Goal: Task Accomplishment & Management: Manage account settings

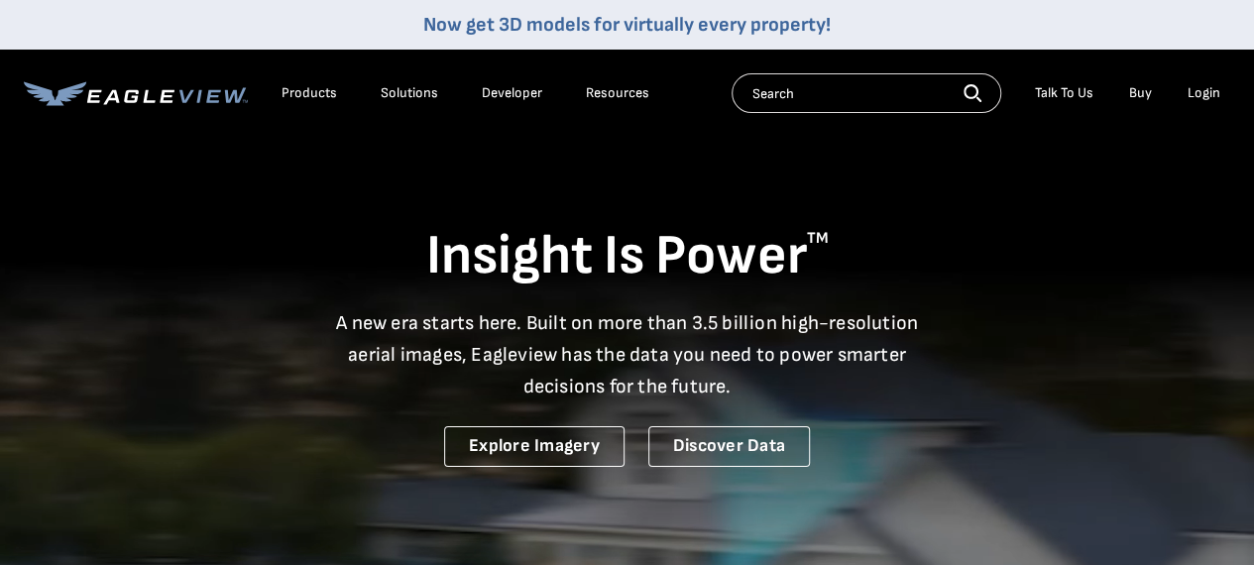
click at [1202, 92] on div "Login" at bounding box center [1204, 93] width 33 height 18
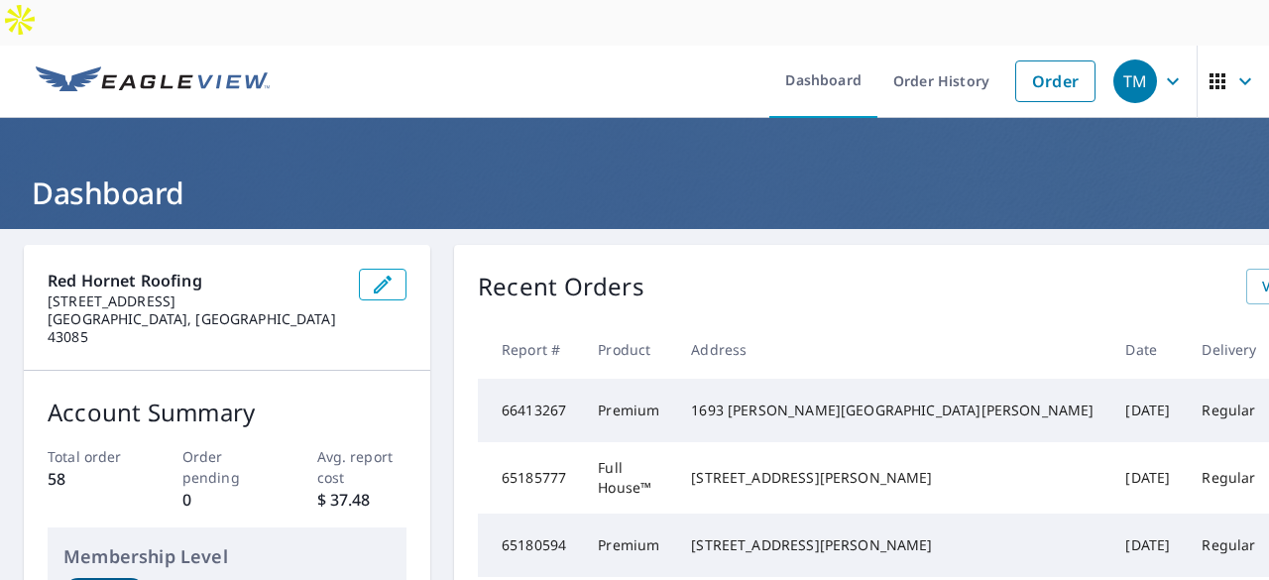
click at [1234, 69] on icon "button" at bounding box center [1246, 81] width 24 height 24
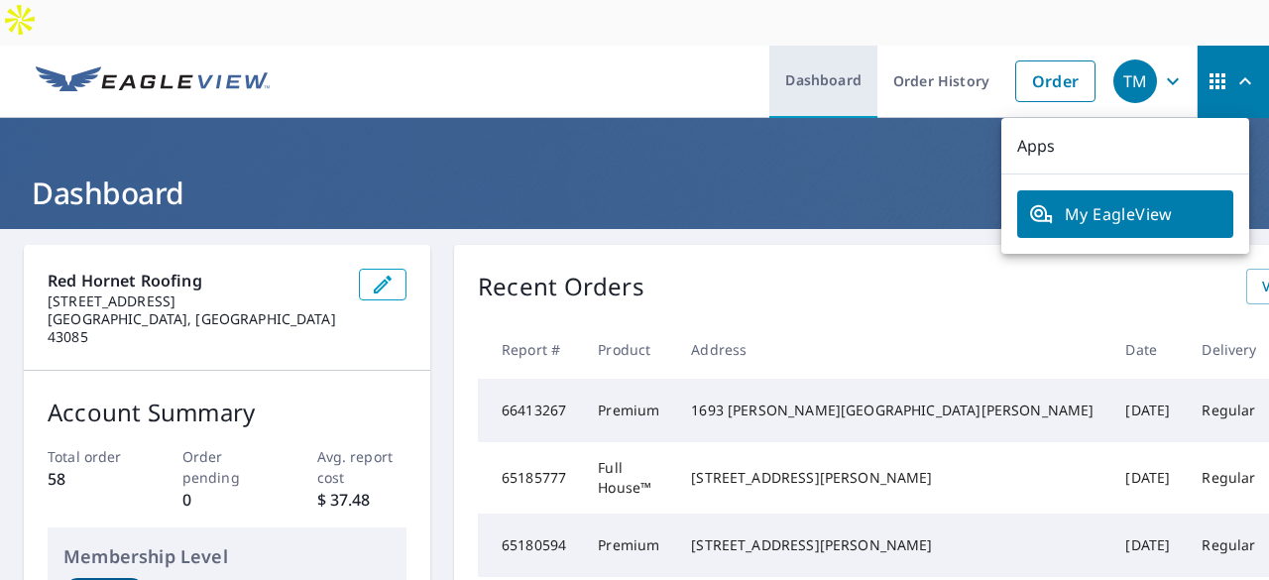
click at [825, 46] on link "Dashboard" at bounding box center [824, 82] width 108 height 72
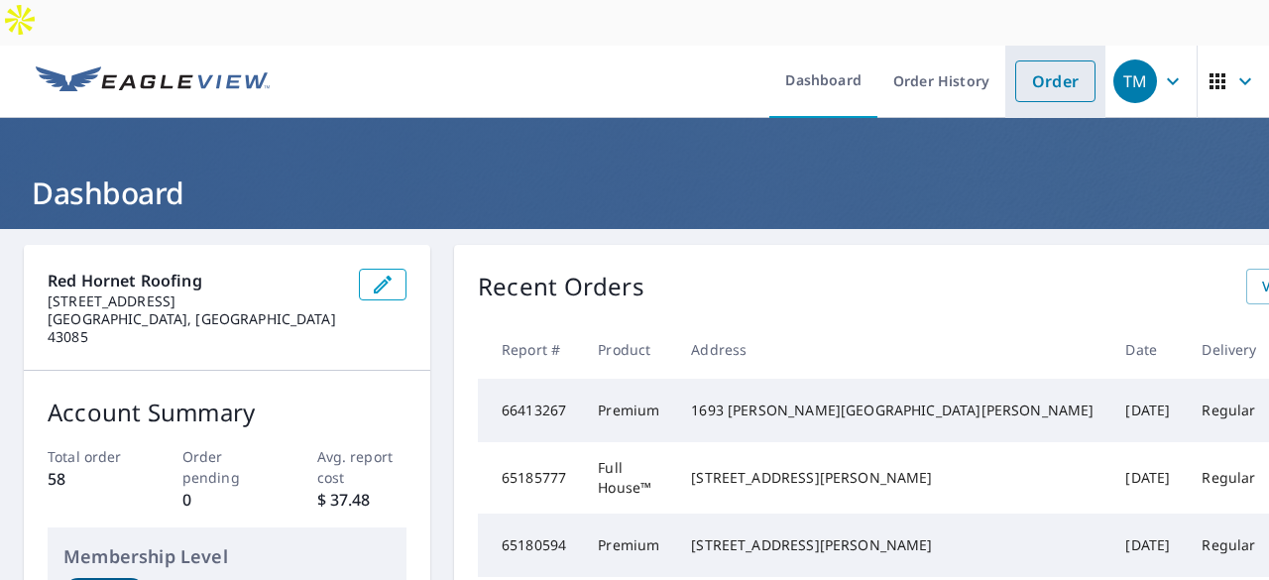
click at [1047, 60] on link "Order" at bounding box center [1055, 81] width 80 height 42
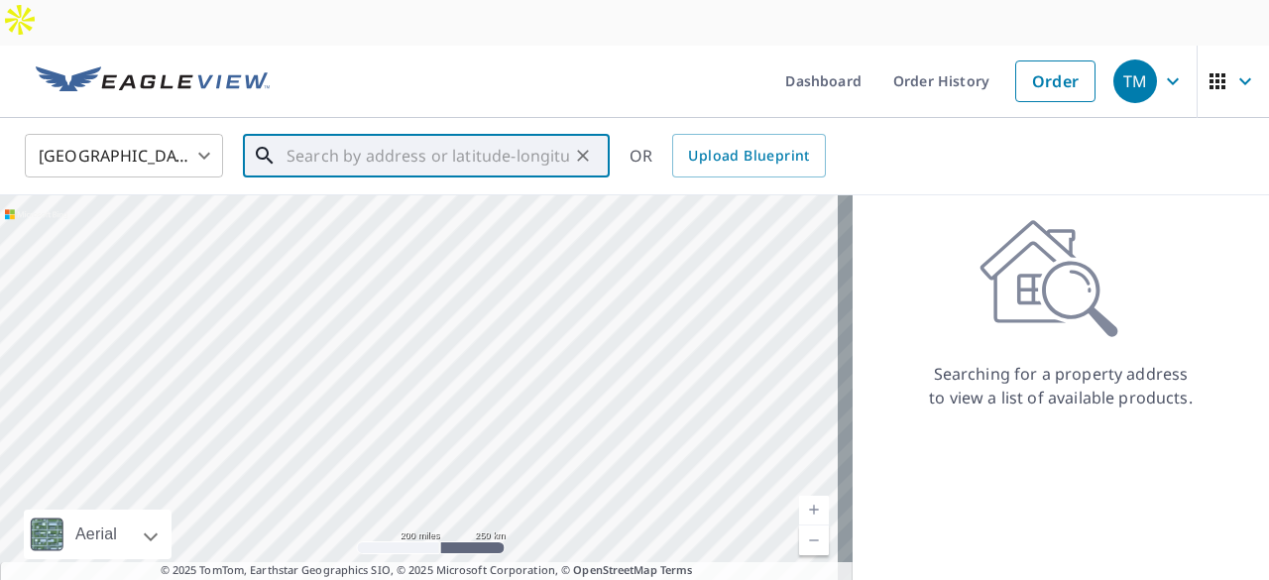
click at [446, 128] on input "text" at bounding box center [428, 156] width 283 height 56
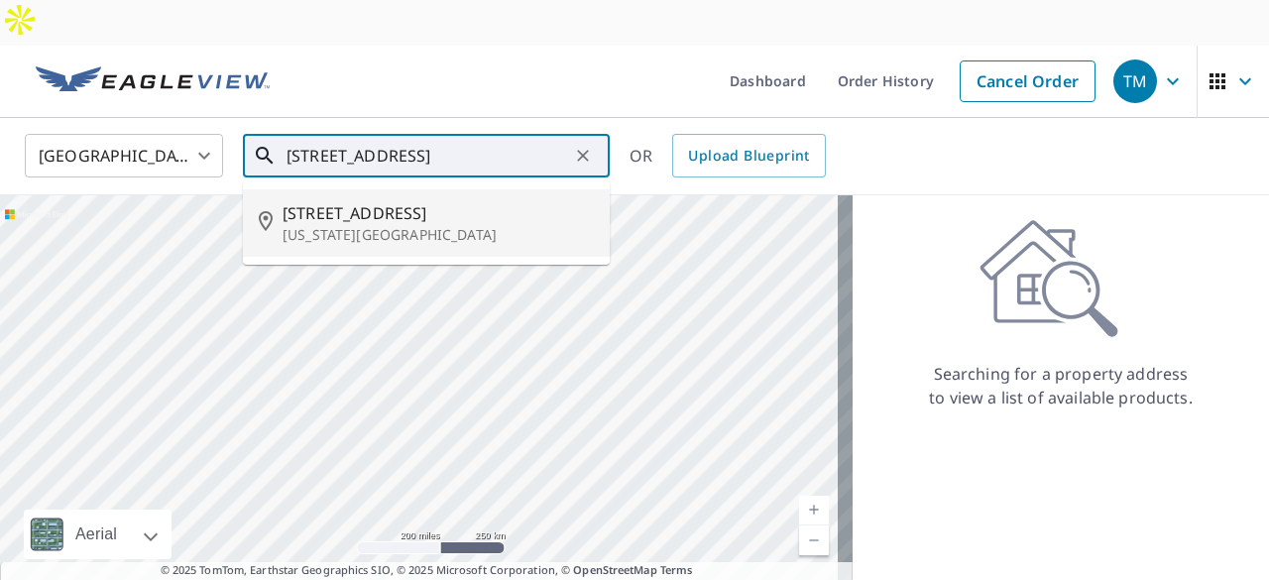
click at [401, 225] on p "Delaware, OH 43015" at bounding box center [438, 235] width 311 height 20
type input "1040 Bunty Station Rd Delaware, OH 43015"
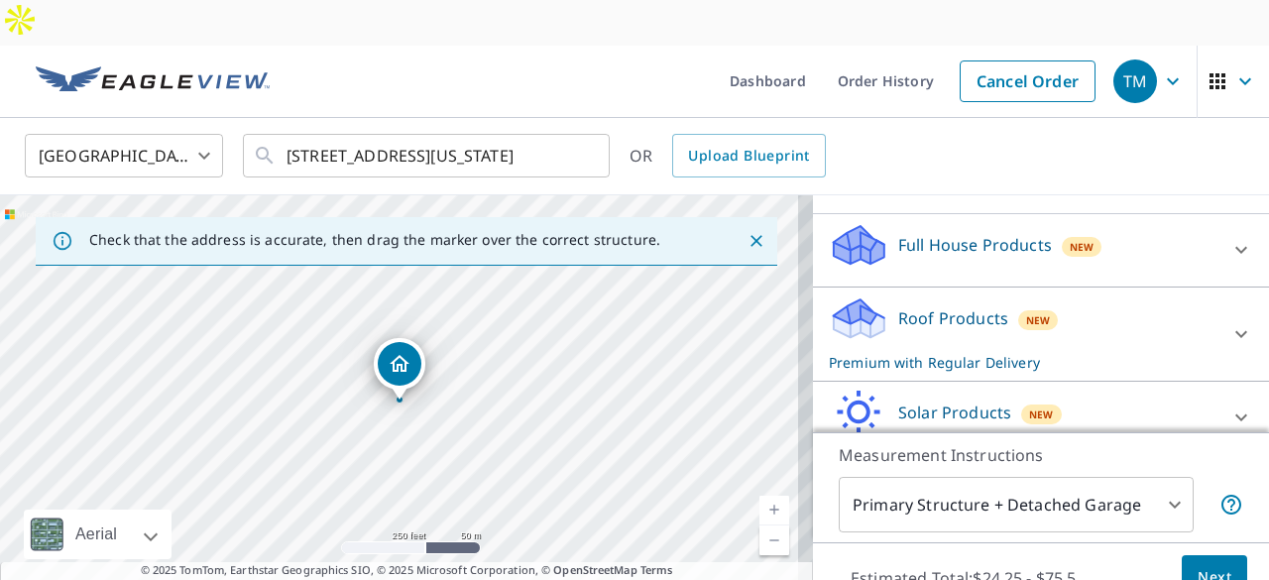
scroll to position [189, 0]
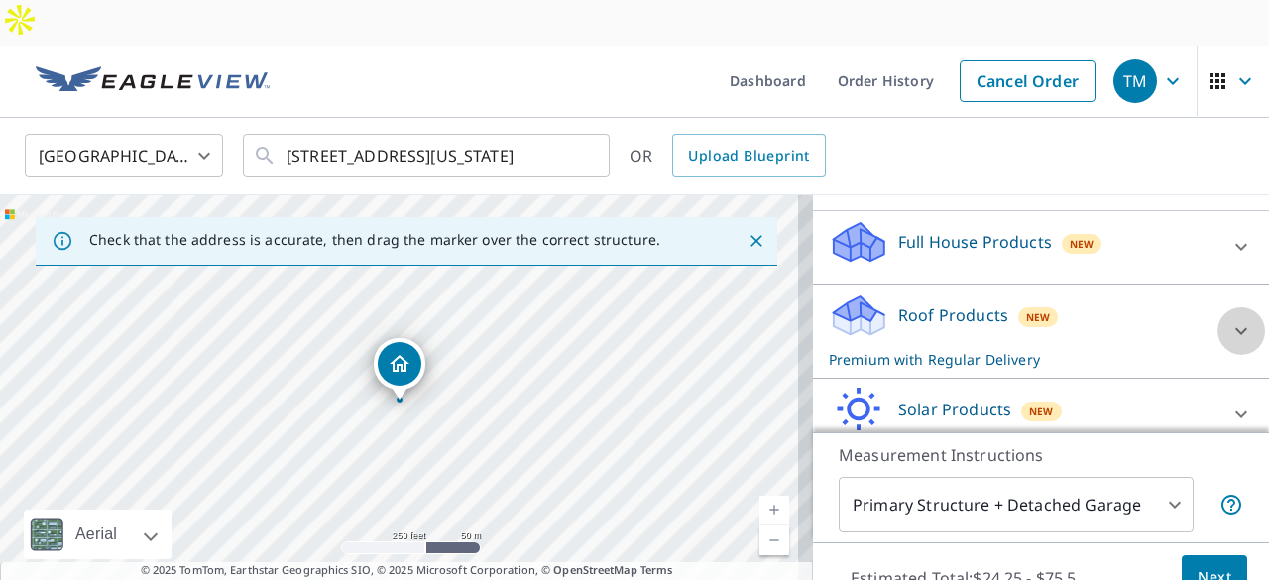
click at [1230, 319] on icon at bounding box center [1242, 331] width 24 height 24
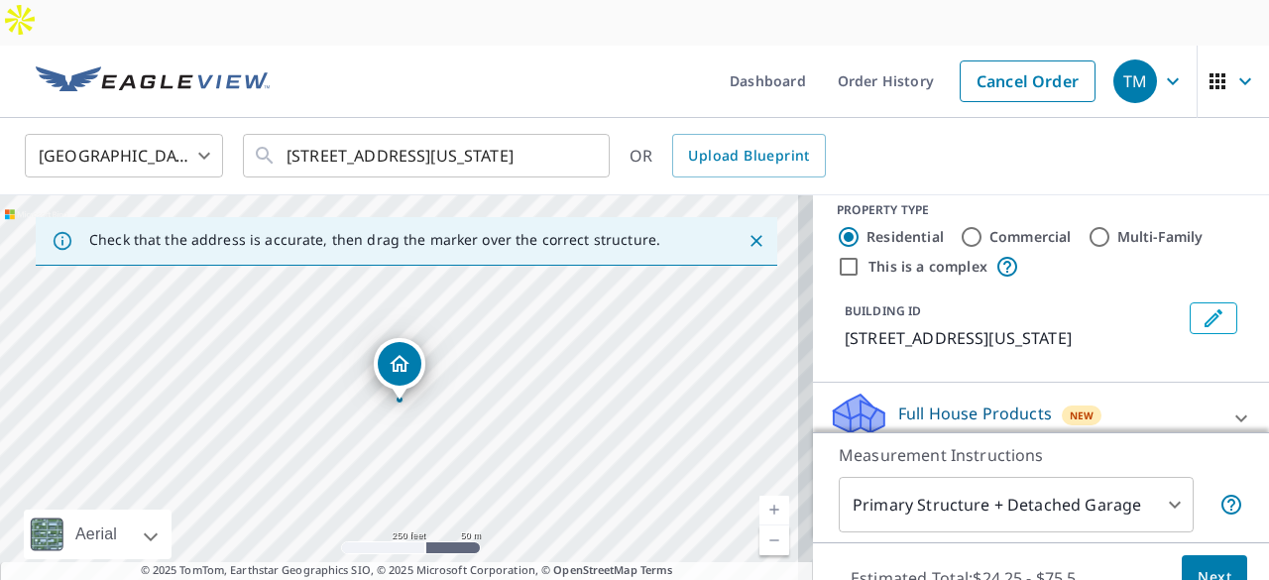
scroll to position [0, 0]
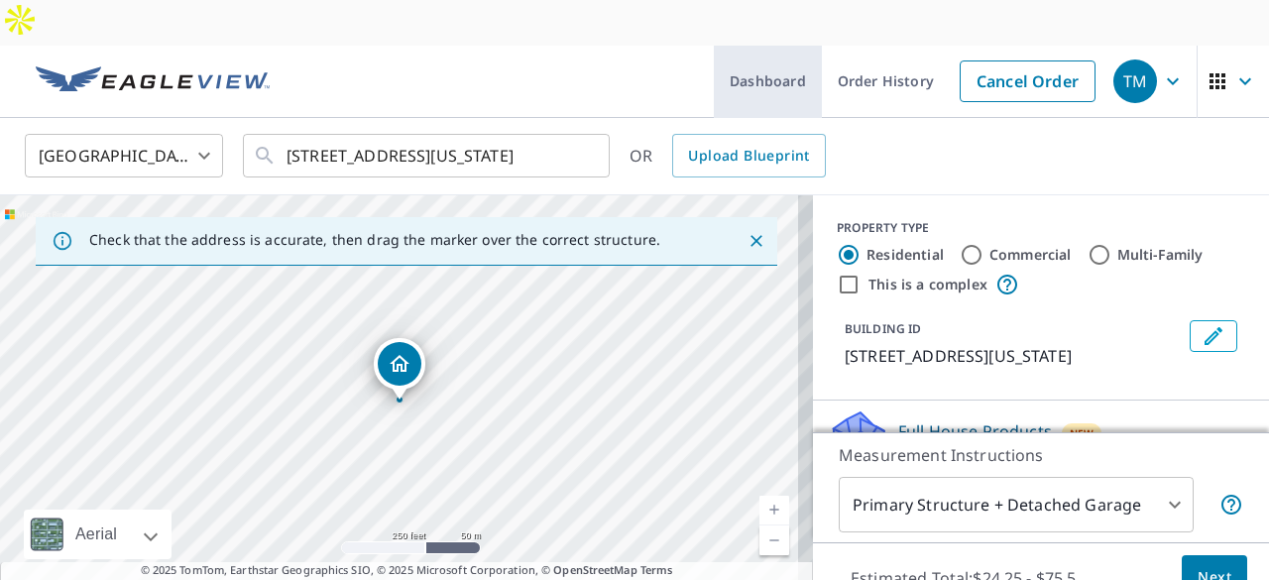
click at [753, 46] on link "Dashboard" at bounding box center [768, 82] width 108 height 72
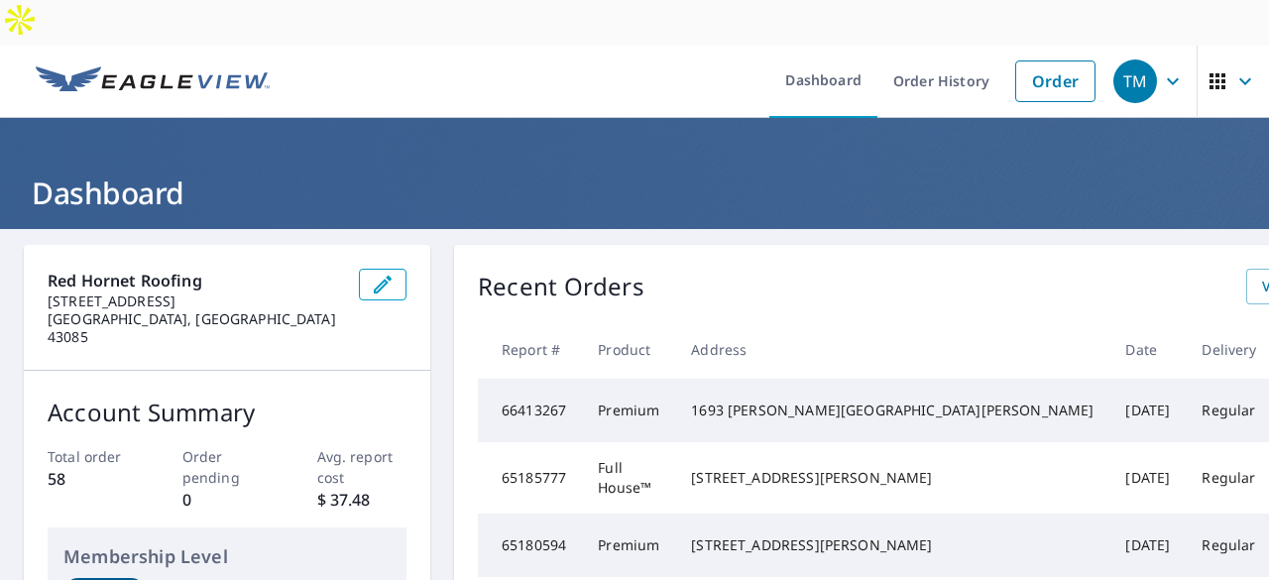
click at [1234, 69] on icon "button" at bounding box center [1246, 81] width 24 height 24
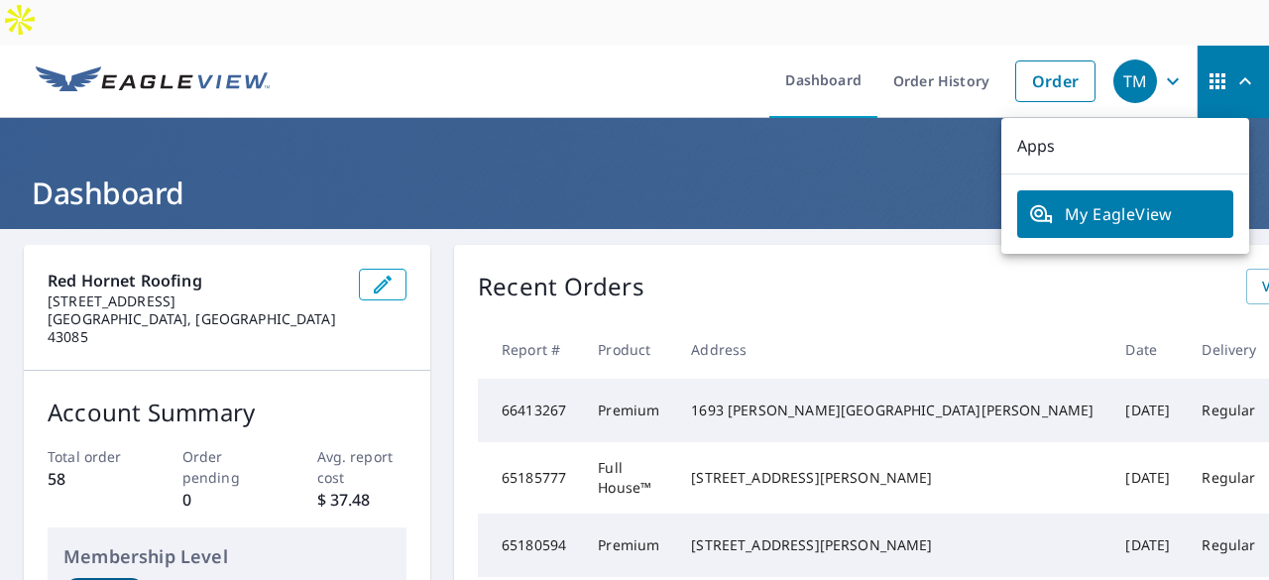
click at [1206, 69] on icon "button" at bounding box center [1218, 81] width 24 height 24
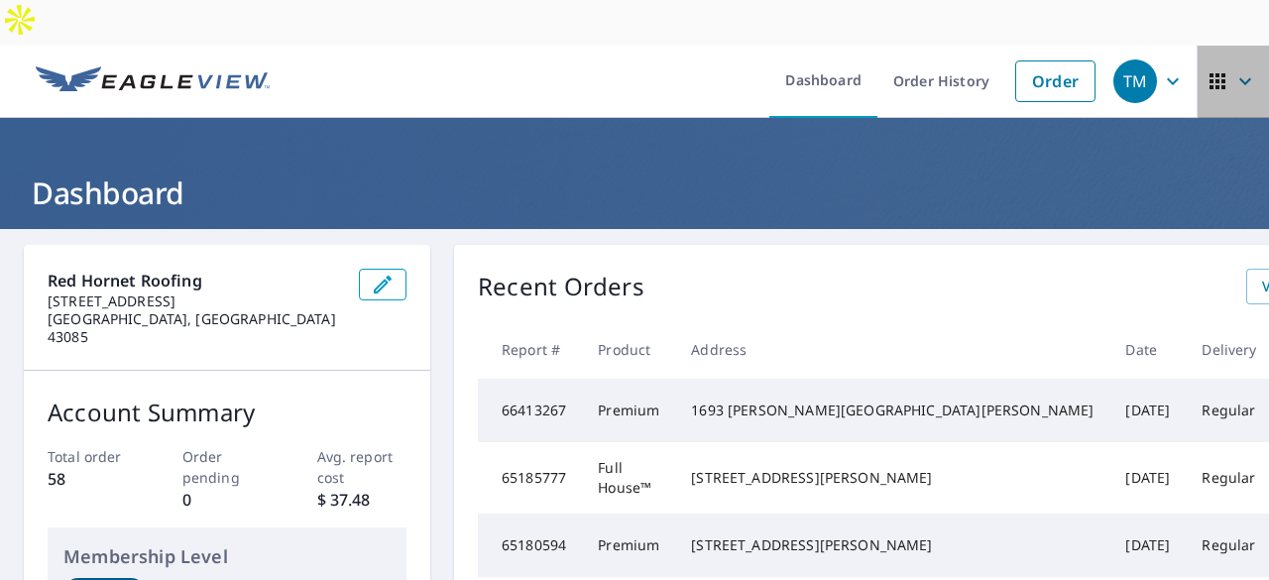
click at [1206, 69] on icon "button" at bounding box center [1218, 81] width 24 height 24
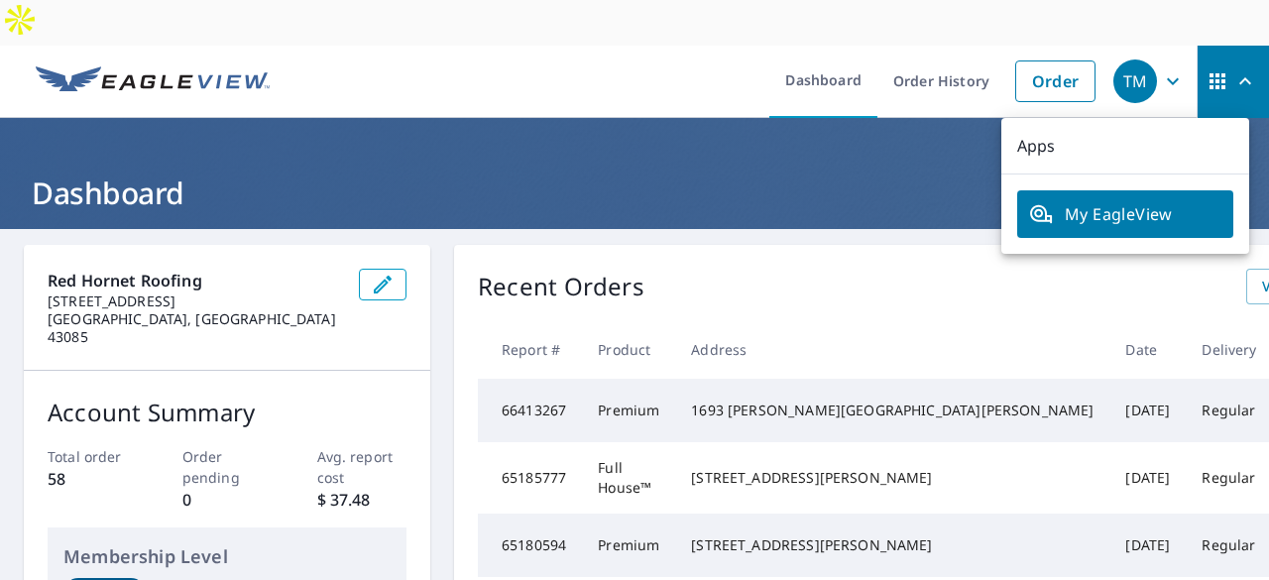
click at [1122, 202] on span "My EagleView" at bounding box center [1125, 214] width 192 height 24
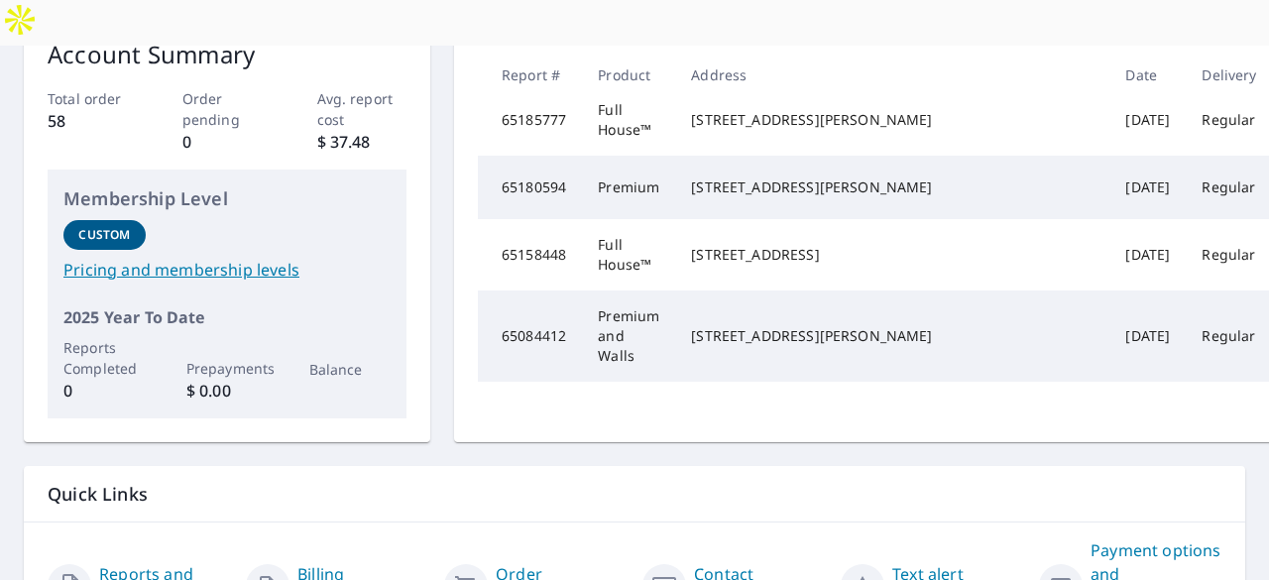
scroll to position [522, 0]
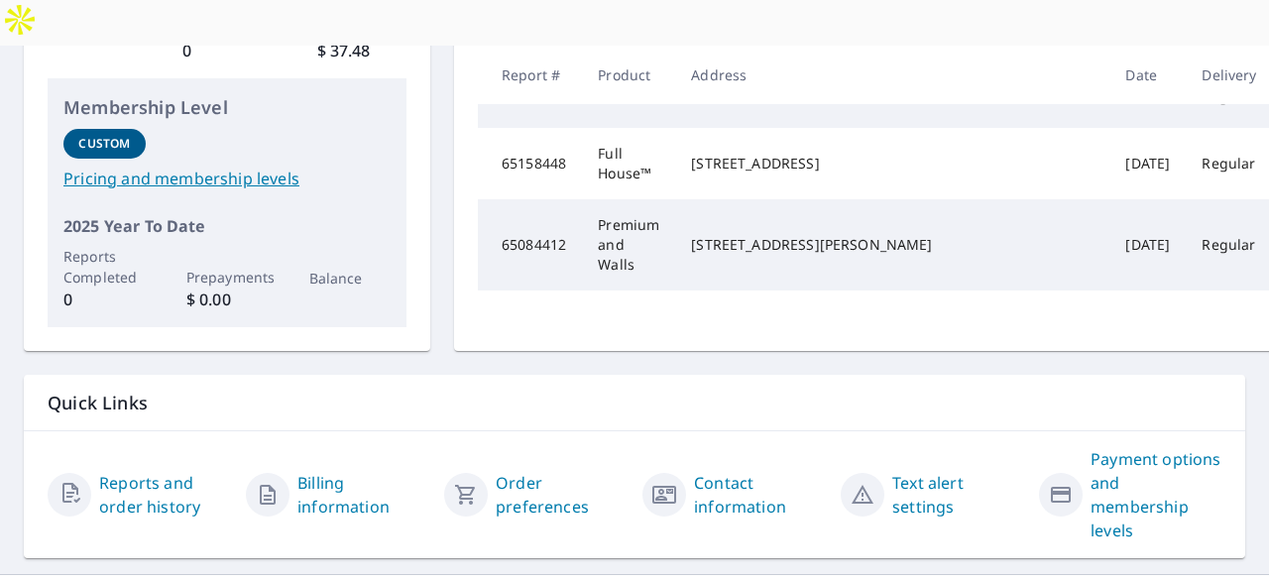
click at [147, 471] on link "Reports and order history" at bounding box center [164, 495] width 131 height 48
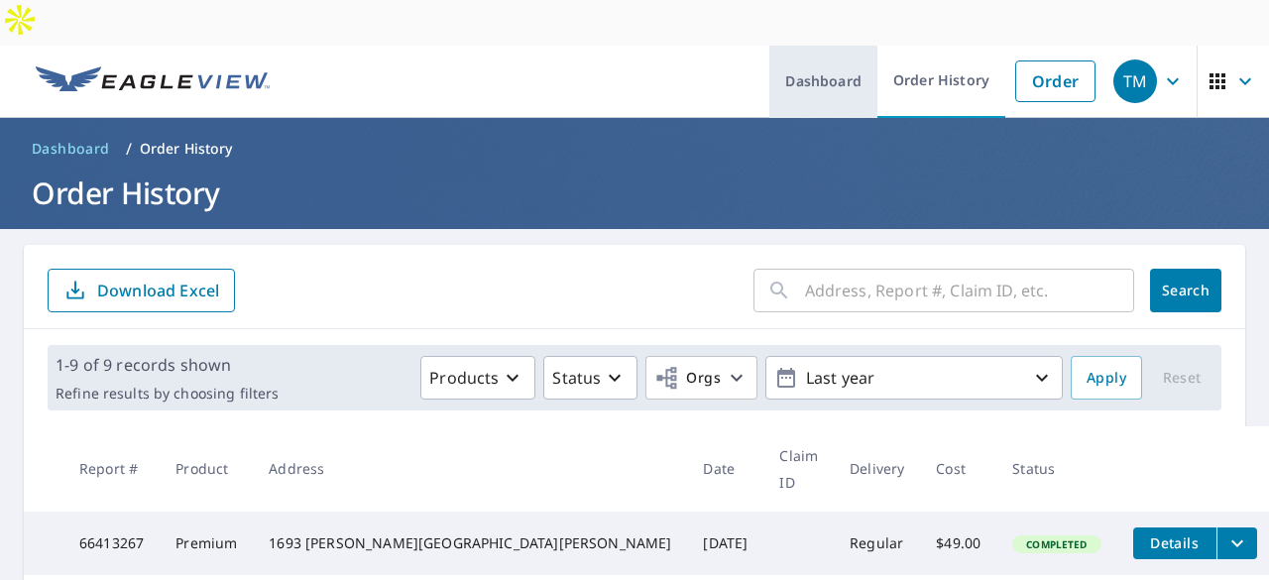
click at [827, 46] on link "Dashboard" at bounding box center [824, 82] width 108 height 72
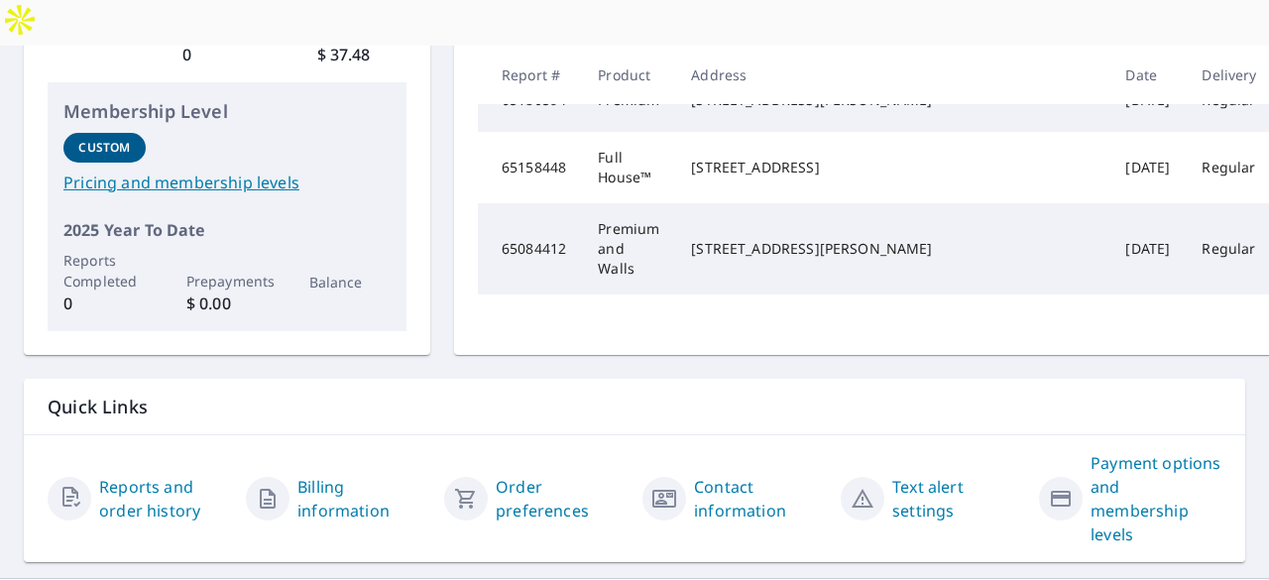
scroll to position [522, 0]
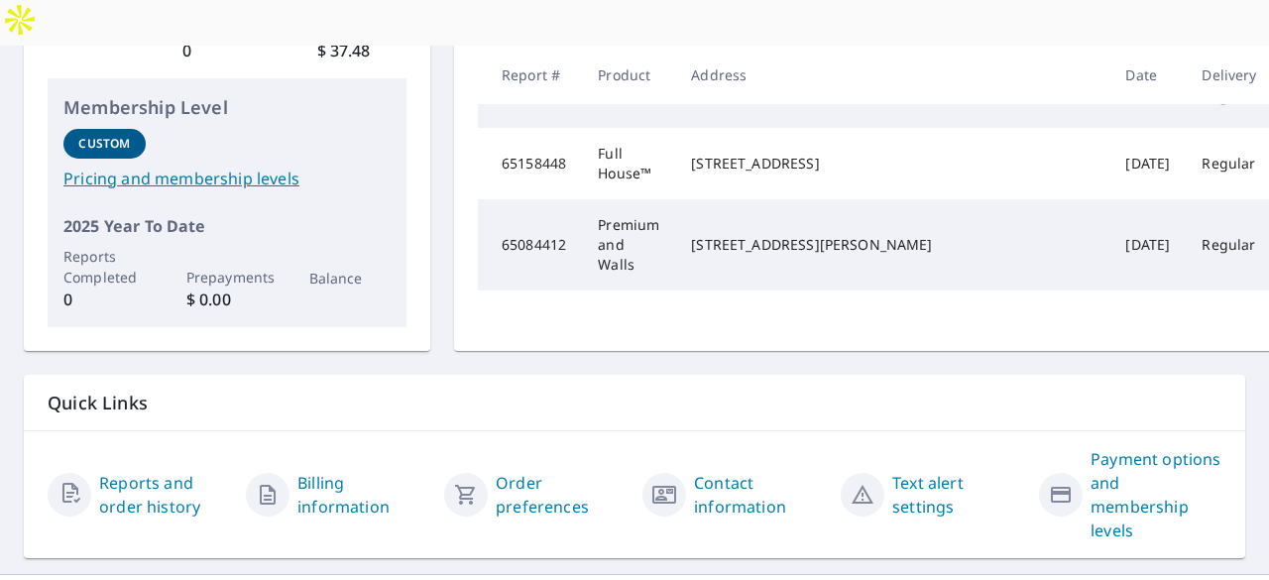
click at [518, 471] on link "Order preferences" at bounding box center [561, 495] width 131 height 48
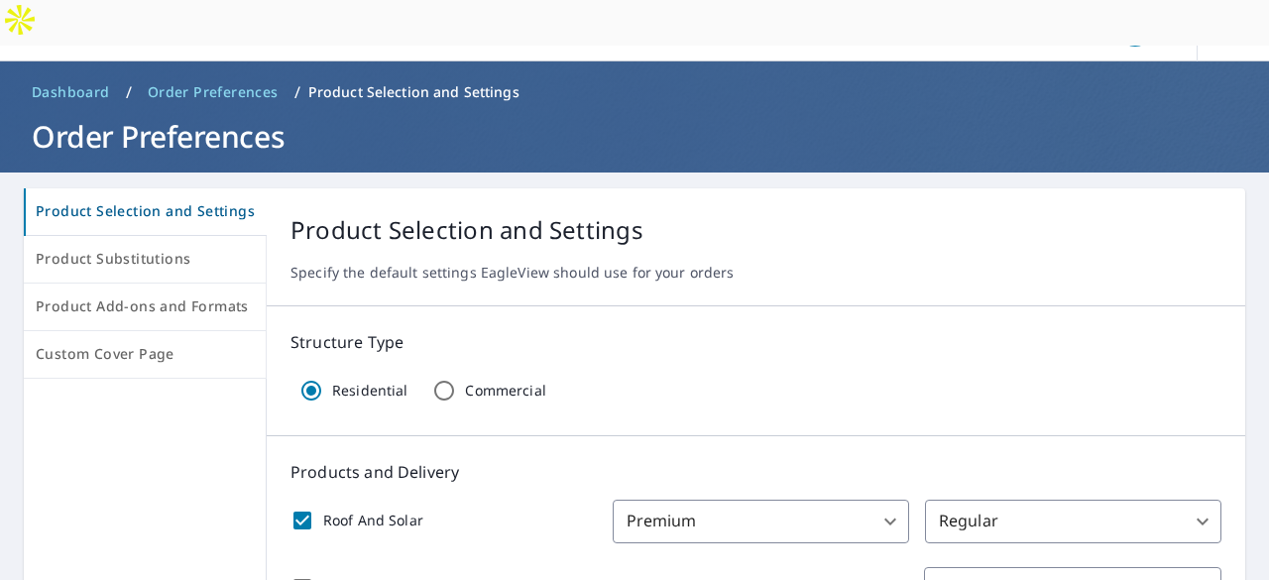
scroll to position [32, 0]
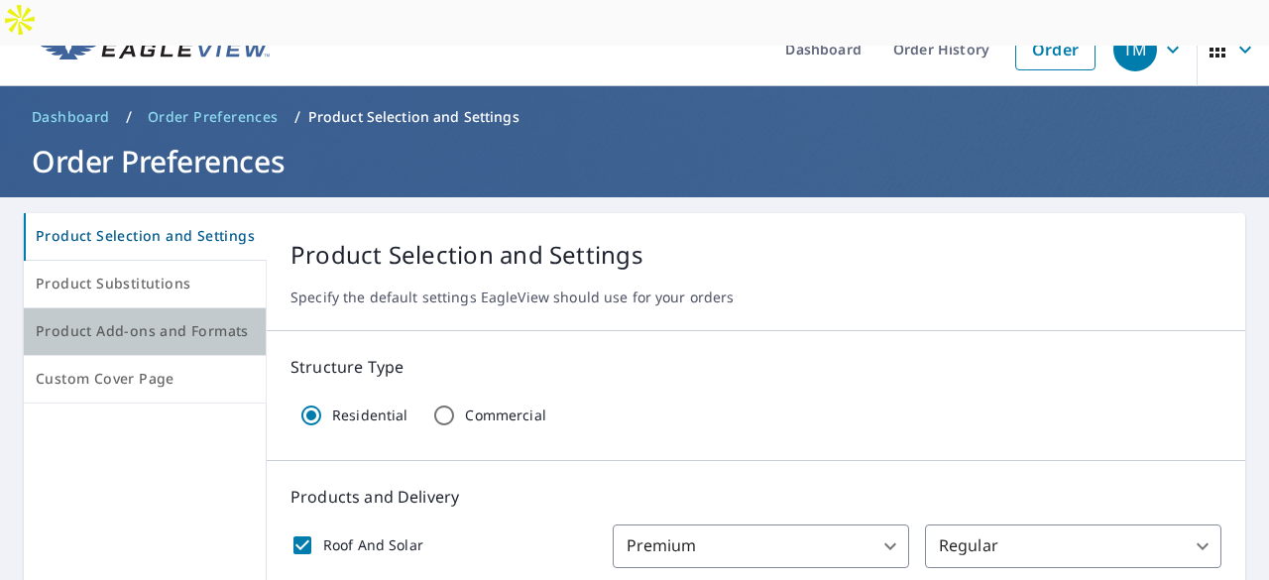
click at [188, 319] on span "Product Add-ons and Formats" at bounding box center [145, 331] width 218 height 25
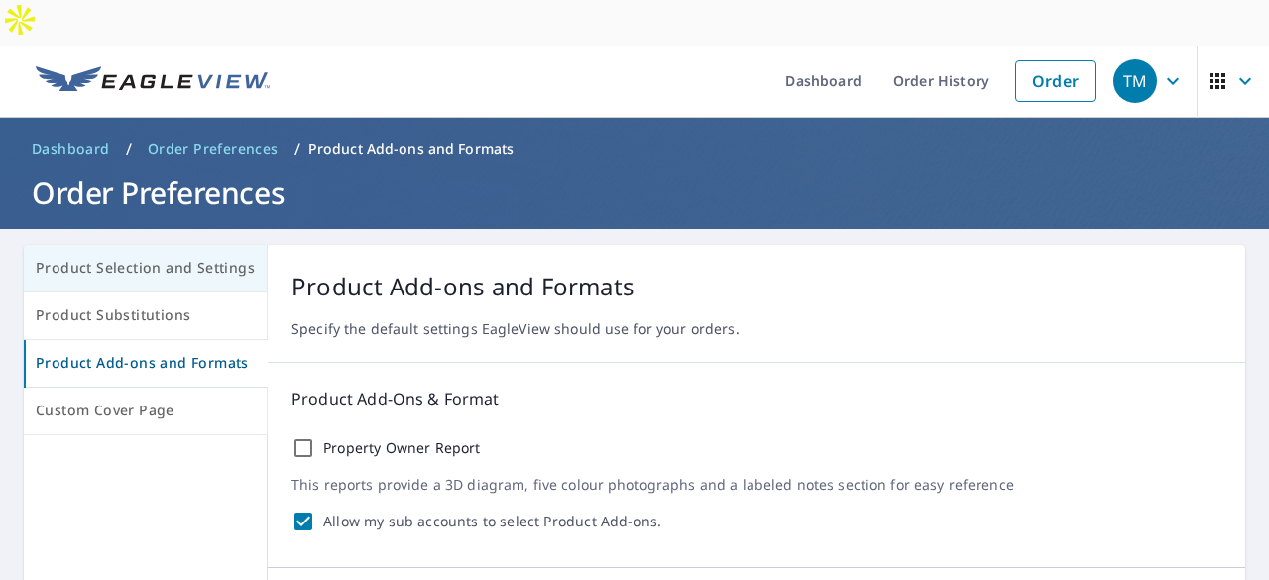
click at [149, 256] on span "Product Selection and Settings" at bounding box center [145, 268] width 219 height 25
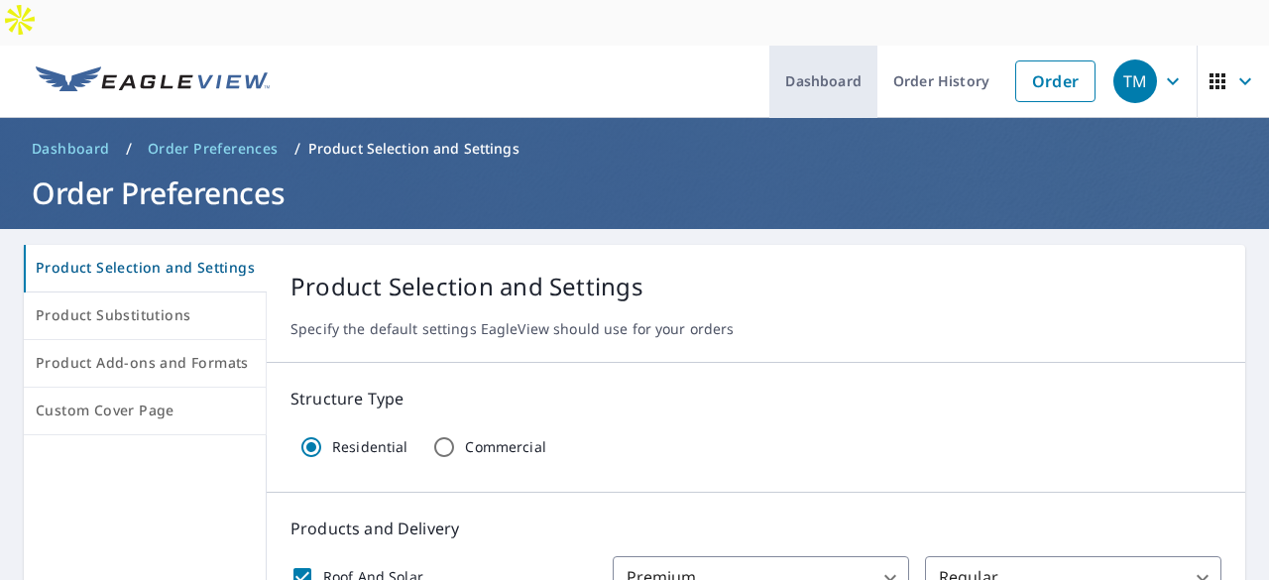
click at [825, 47] on link "Dashboard" at bounding box center [824, 82] width 108 height 72
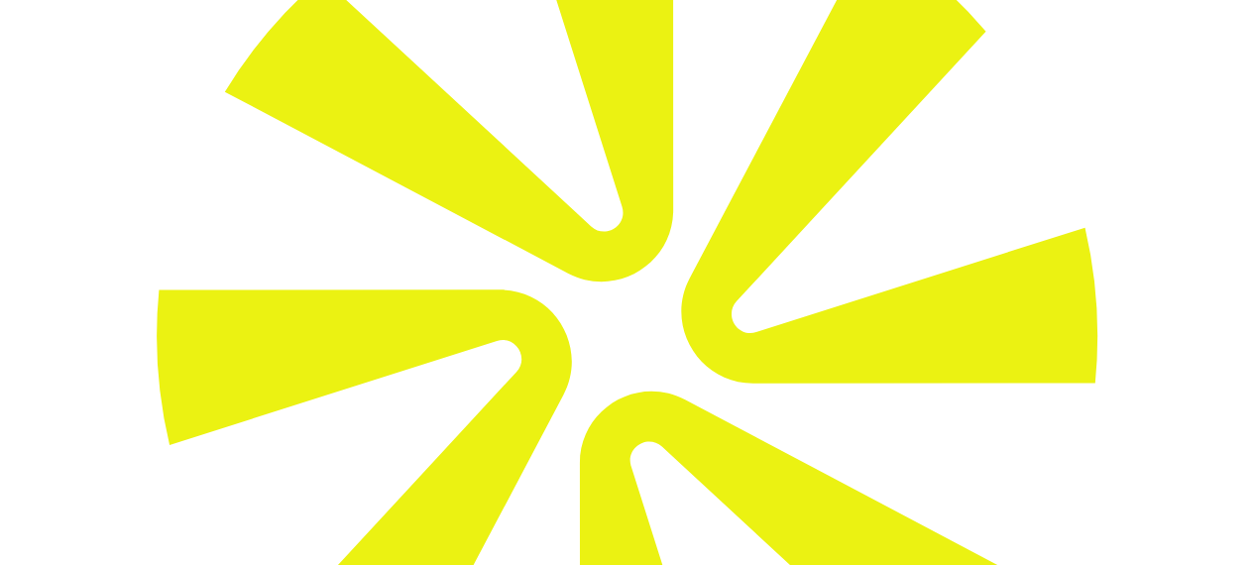
scroll to position [219, 0]
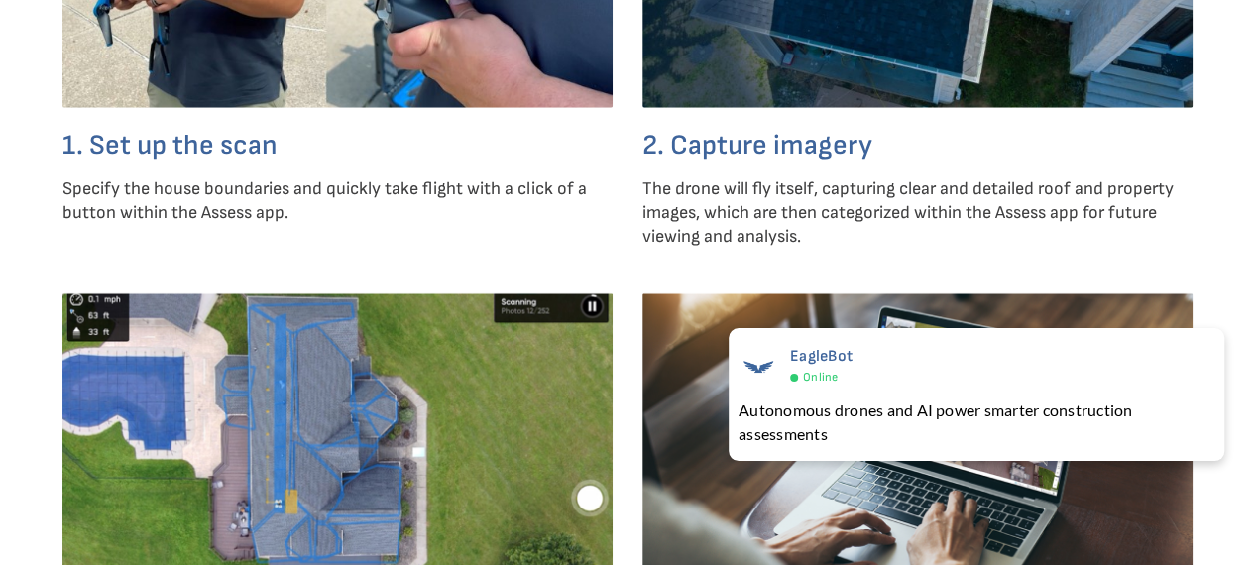
scroll to position [6575, 0]
